Goal: Transaction & Acquisition: Book appointment/travel/reservation

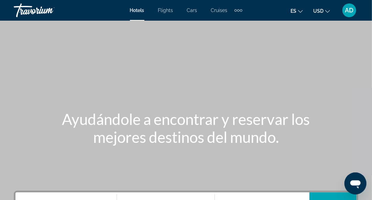
click at [330, 88] on div "Main content" at bounding box center [186, 103] width 372 height 206
click at [349, 8] on span "AD" at bounding box center [349, 10] width 9 height 7
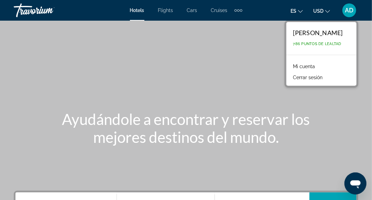
click at [307, 67] on link "Mi cuenta" at bounding box center [304, 66] width 29 height 9
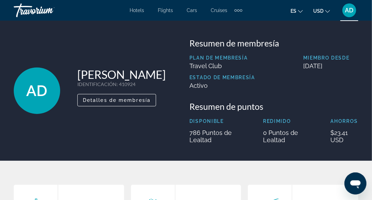
click at [136, 12] on span "Hotels" at bounding box center [137, 11] width 14 height 6
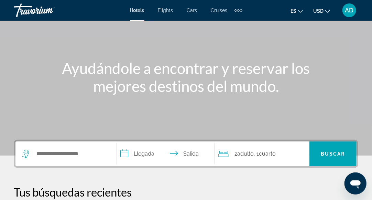
scroll to position [103, 0]
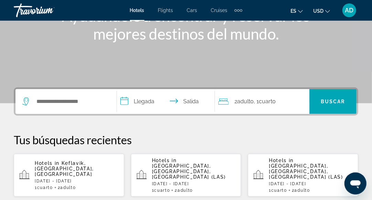
click at [73, 107] on div "Search widget" at bounding box center [65, 101] width 87 height 25
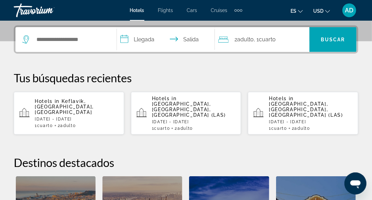
scroll to position [168, 0]
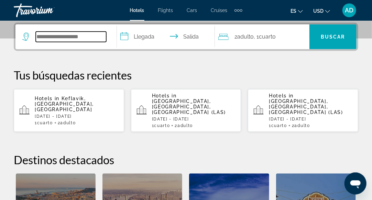
click at [94, 41] on input "Search widget" at bounding box center [71, 37] width 71 height 10
click at [90, 38] on input "Search widget" at bounding box center [71, 37] width 71 height 10
click at [66, 36] on input "Search widget" at bounding box center [71, 37] width 71 height 10
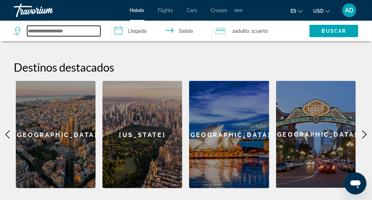
scroll to position [270, 0]
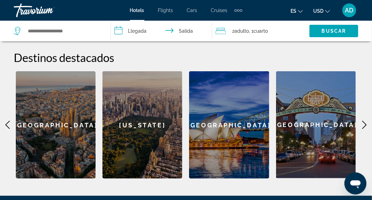
click at [362, 121] on icon "Main content" at bounding box center [365, 125] width 8 height 8
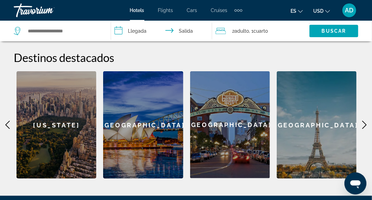
click at [362, 121] on icon "Main content" at bounding box center [365, 125] width 8 height 8
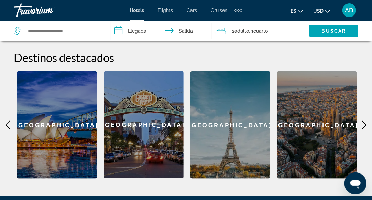
click at [362, 121] on icon "Main content" at bounding box center [365, 125] width 8 height 8
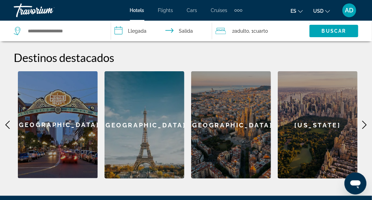
click at [362, 121] on icon "Main content" at bounding box center [365, 125] width 8 height 8
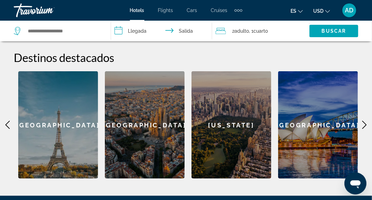
click at [362, 121] on icon "Main content" at bounding box center [365, 125] width 8 height 8
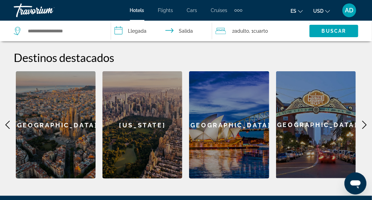
click at [142, 127] on div "[US_STATE]" at bounding box center [143, 124] width 80 height 107
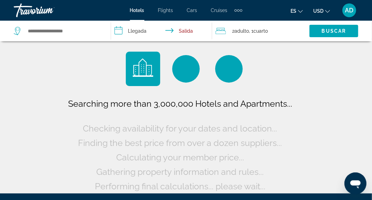
click at [139, 32] on input "**********" at bounding box center [163, 32] width 104 height 23
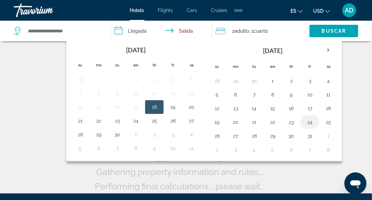
click at [308, 121] on button "24" at bounding box center [309, 122] width 11 height 10
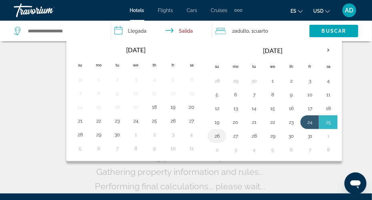
click at [219, 137] on button "26" at bounding box center [217, 136] width 11 height 10
type input "**********"
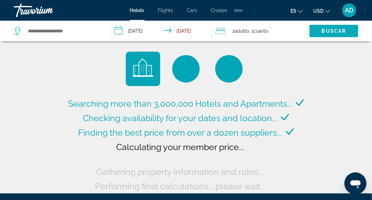
click at [320, 34] on span "Search widget" at bounding box center [334, 31] width 49 height 17
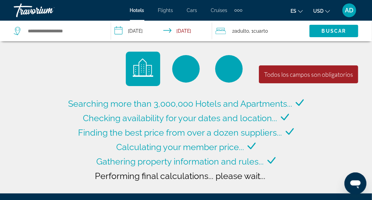
type input "**********"
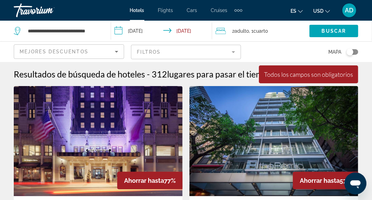
click at [137, 31] on input "**********" at bounding box center [163, 32] width 104 height 23
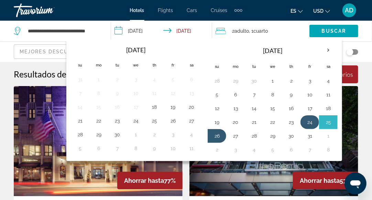
click at [308, 122] on button "24" at bounding box center [309, 122] width 11 height 10
click at [213, 139] on button "26" at bounding box center [217, 136] width 11 height 10
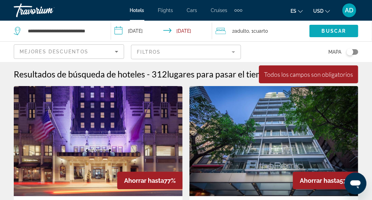
click at [321, 30] on span "Search widget" at bounding box center [334, 31] width 49 height 17
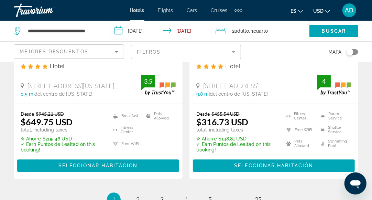
scroll to position [1479, 0]
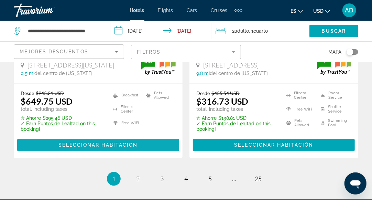
click at [69, 148] on span "Seleccionar habitación" at bounding box center [97, 145] width 79 height 6
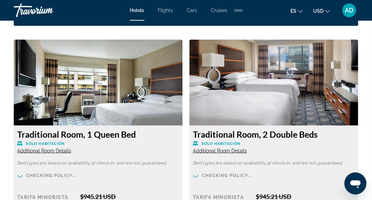
scroll to position [1044, 0]
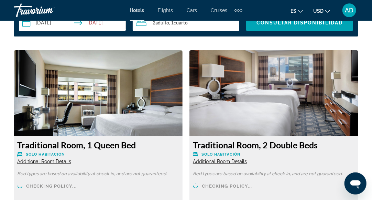
click at [280, 100] on img "Main content" at bounding box center [274, 93] width 169 height 86
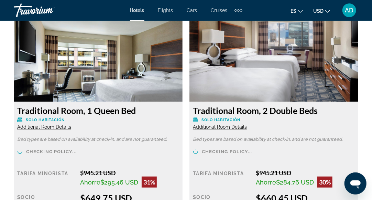
click at [240, 126] on span "Additional Room Details" at bounding box center [220, 127] width 54 height 6
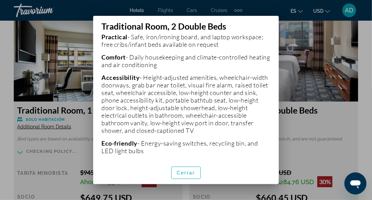
scroll to position [275, 0]
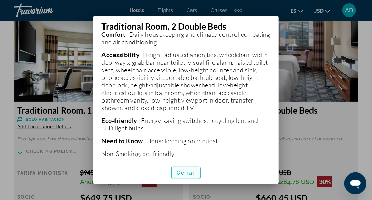
click at [182, 175] on span "button" at bounding box center [186, 172] width 29 height 17
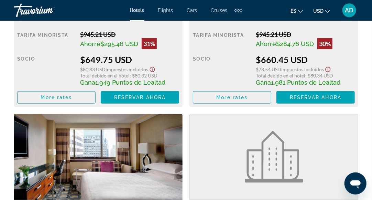
scroll to position [1251, 0]
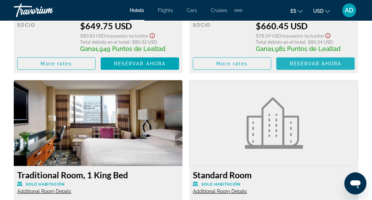
click at [318, 62] on span "Reservar ahora" at bounding box center [316, 64] width 52 height 6
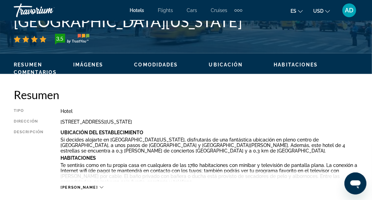
scroll to position [219, 0]
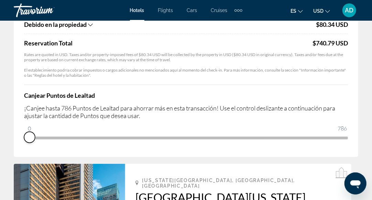
scroll to position [181, 0]
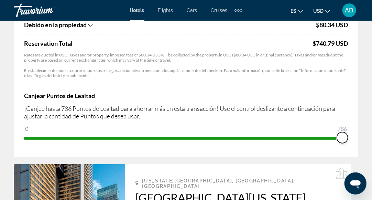
drag, startPoint x: 28, startPoint y: 137, endPoint x: 382, endPoint y: 127, distance: 353.5
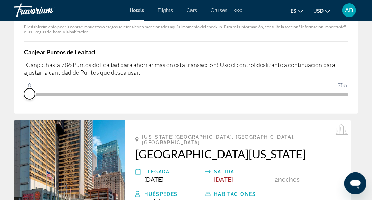
scroll to position [206, 0]
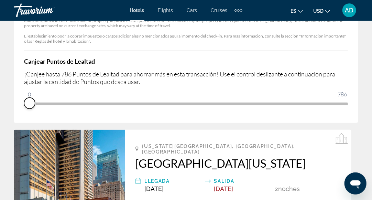
drag, startPoint x: 344, startPoint y: 103, endPoint x: -2, endPoint y: 76, distance: 346.8
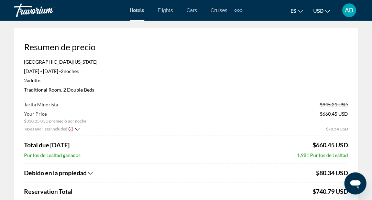
scroll to position [0, 0]
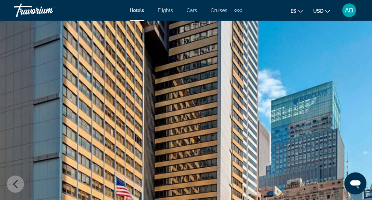
click at [167, 9] on span "Flights" at bounding box center [165, 11] width 15 height 6
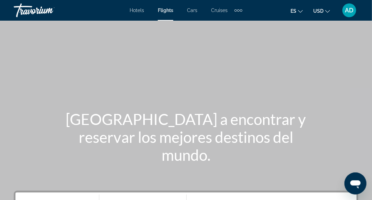
click at [344, 9] on div "AD" at bounding box center [350, 10] width 14 height 14
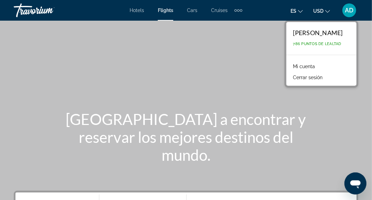
click at [310, 68] on link "Mi cuenta" at bounding box center [304, 66] width 29 height 9
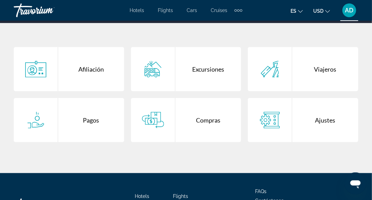
scroll to position [172, 0]
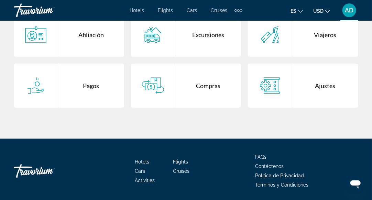
click at [213, 85] on div "Compras" at bounding box center [208, 86] width 66 height 44
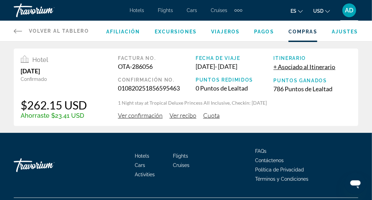
click at [235, 31] on span "Viajeros" at bounding box center [225, 32] width 29 height 6
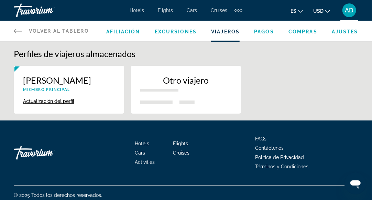
click at [181, 31] on span "Excursiones" at bounding box center [176, 32] width 42 height 6
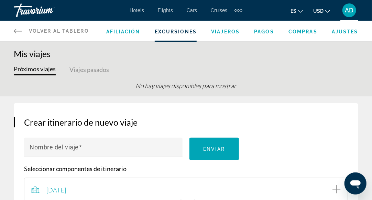
click at [140, 10] on span "Hotels" at bounding box center [137, 11] width 14 height 6
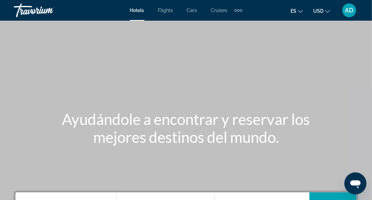
click at [165, 8] on span "Flights" at bounding box center [165, 11] width 15 height 6
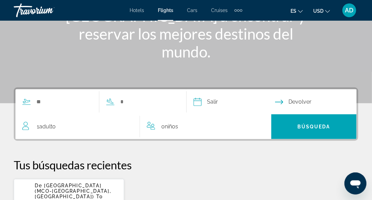
scroll to position [138, 0]
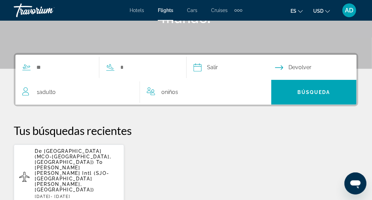
click at [102, 171] on p "[GEOGRAPHIC_DATA] (MCO-[GEOGRAPHIC_DATA], [GEOGRAPHIC_DATA]) To [PERSON_NAME] S…" at bounding box center [77, 170] width 84 height 44
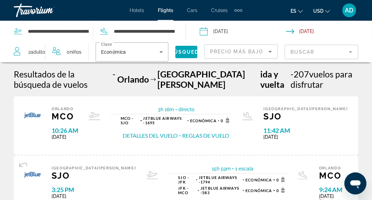
click at [219, 133] on button "Reglas de vuelo" at bounding box center [205, 136] width 47 height 8
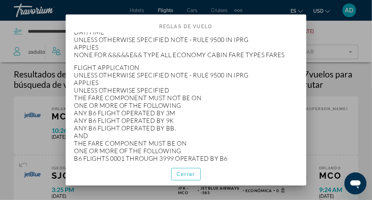
scroll to position [241, 0]
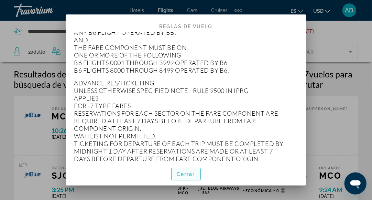
click at [185, 173] on span "Cerrar" at bounding box center [186, 174] width 19 height 6
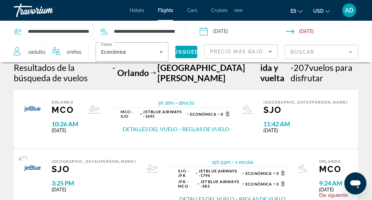
scroll to position [0, 0]
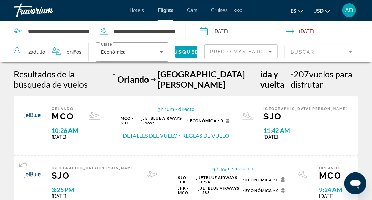
click at [224, 134] on button "Reglas de vuelo" at bounding box center [205, 136] width 47 height 8
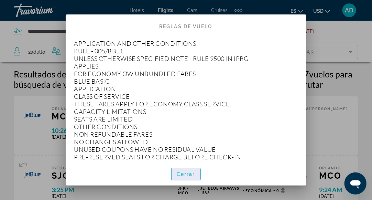
click at [193, 179] on span "button" at bounding box center [186, 174] width 29 height 17
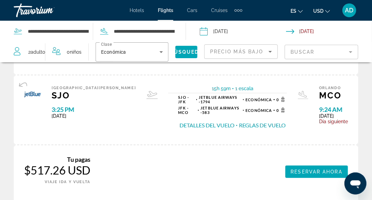
scroll to position [69, 0]
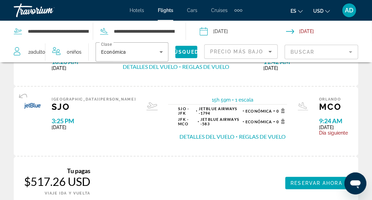
click at [348, 14] on div "AD" at bounding box center [350, 10] width 14 height 14
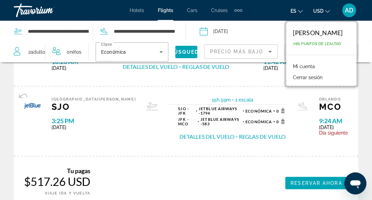
click at [317, 81] on button "Cerrar sesión" at bounding box center [308, 77] width 36 height 9
